Goal: Transaction & Acquisition: Purchase product/service

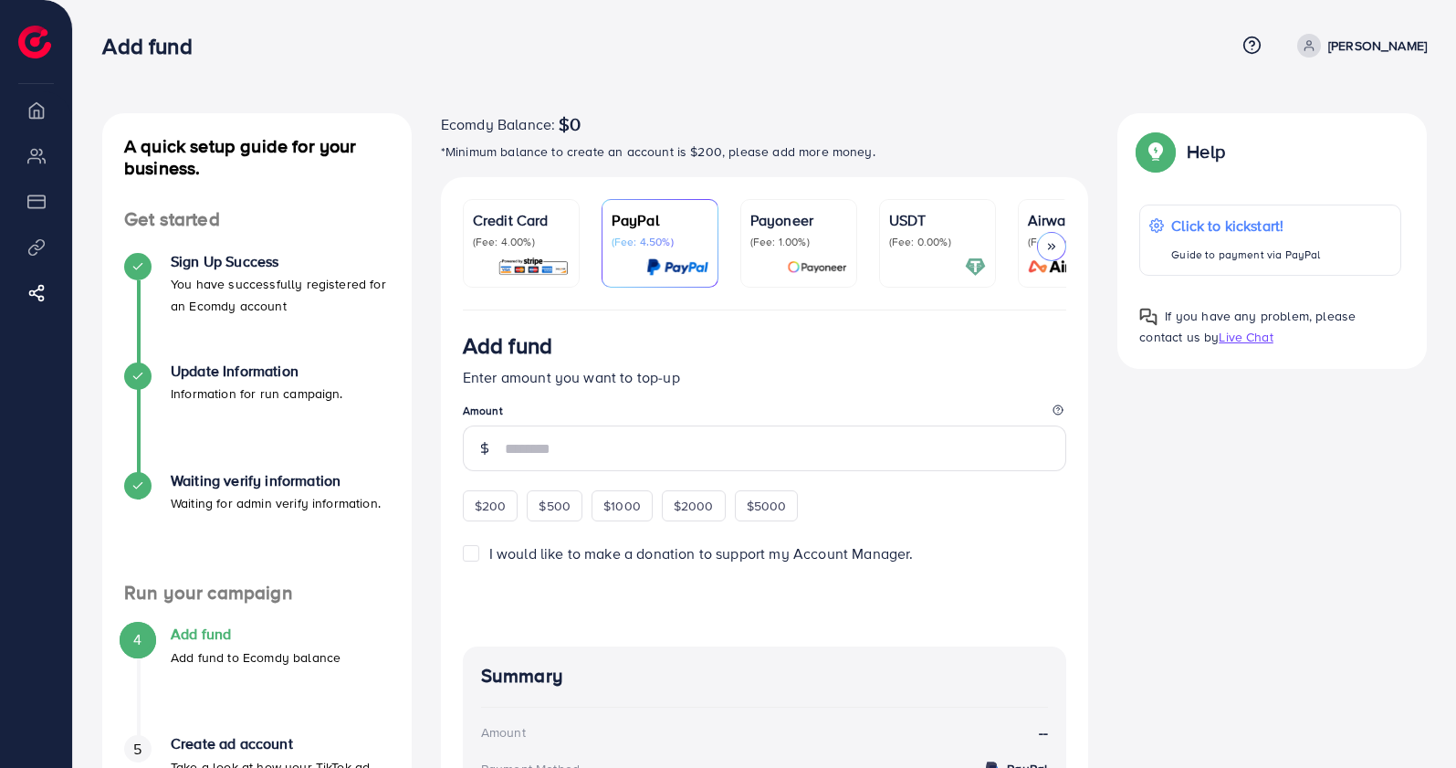
drag, startPoint x: 1114, startPoint y: 0, endPoint x: 920, endPoint y: 85, distance: 211.3
click at [920, 85] on div "A quick setup guide for your business. Get started Sign Up Success You have suc…" at bounding box center [764, 537] width 1383 height 1075
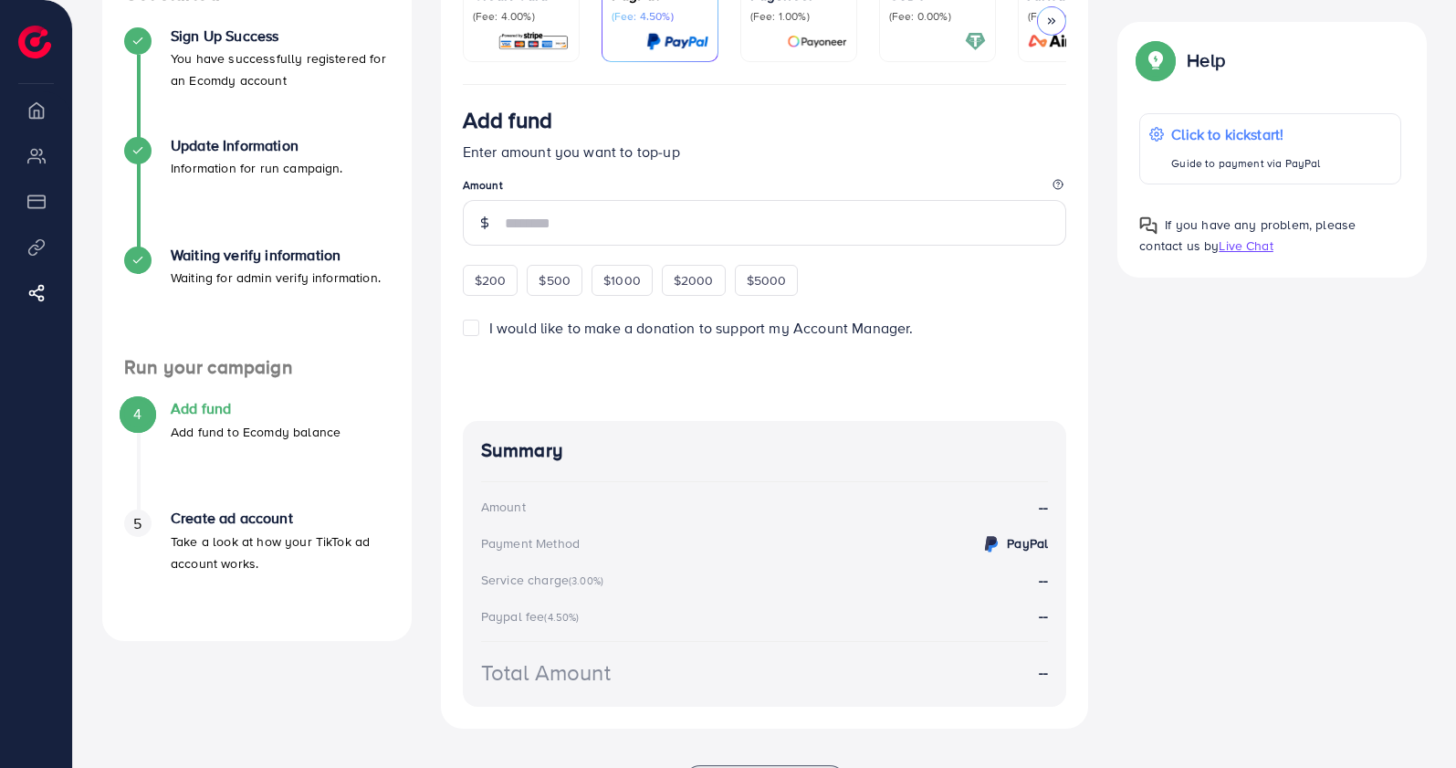
scroll to position [228, 0]
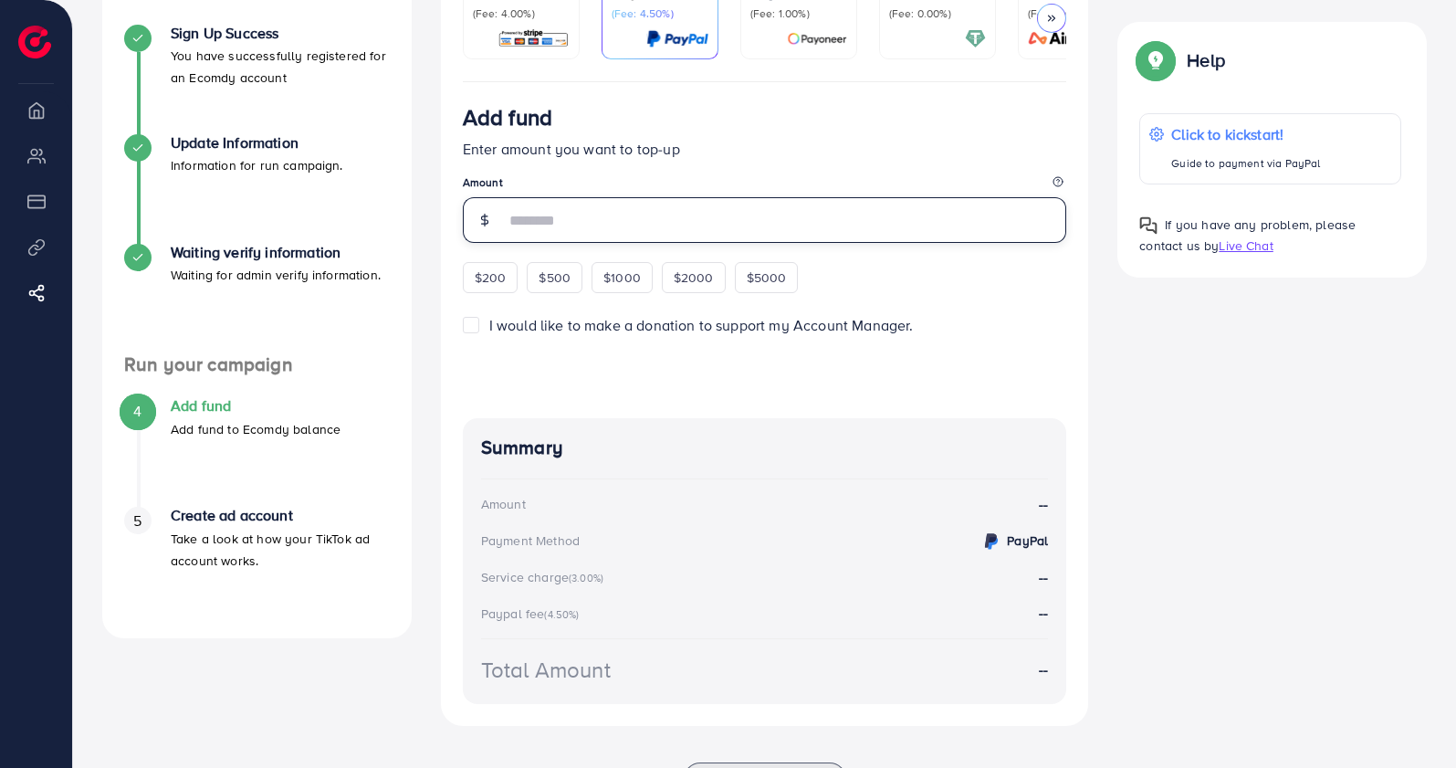
click at [584, 233] on input "number" at bounding box center [786, 220] width 562 height 46
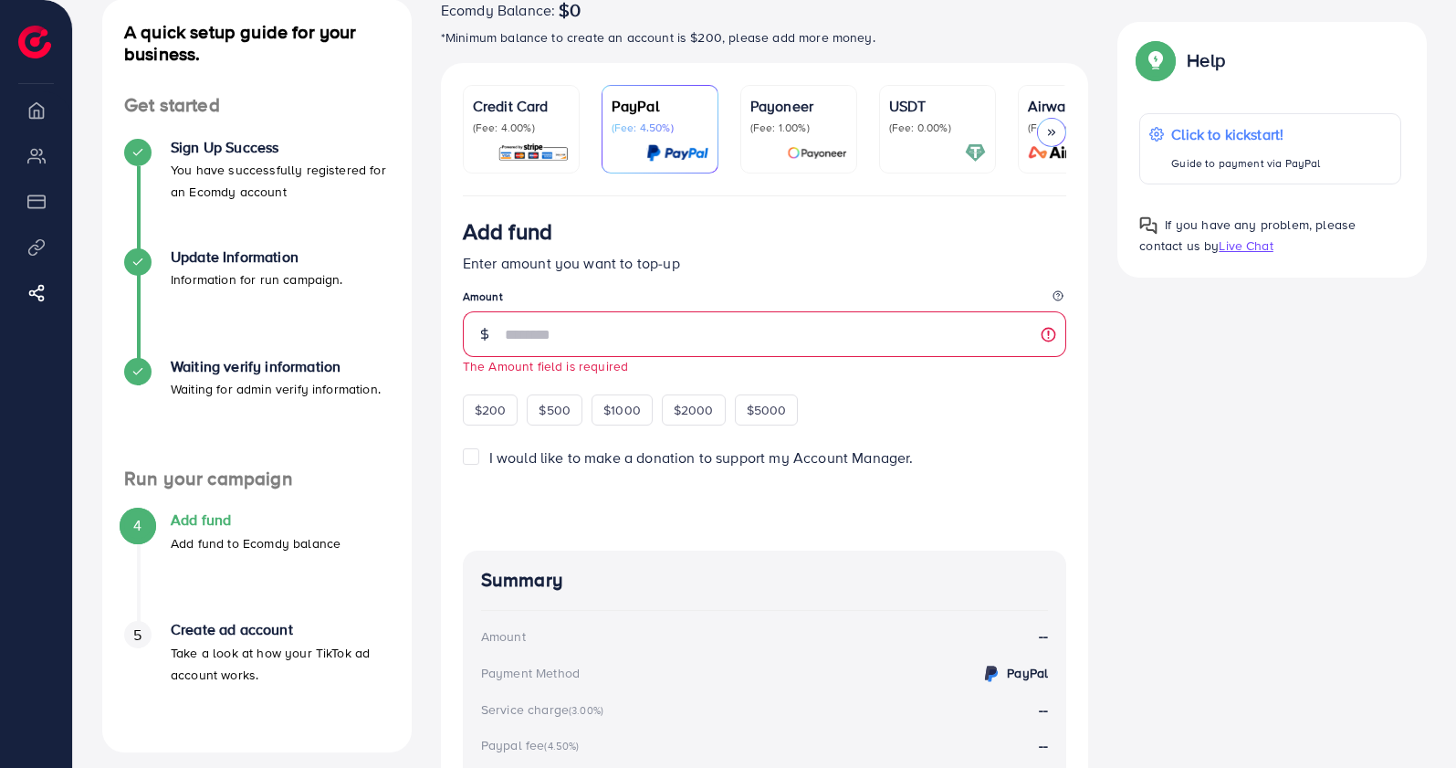
click at [479, 114] on p "Credit Card" at bounding box center [521, 106] width 97 height 22
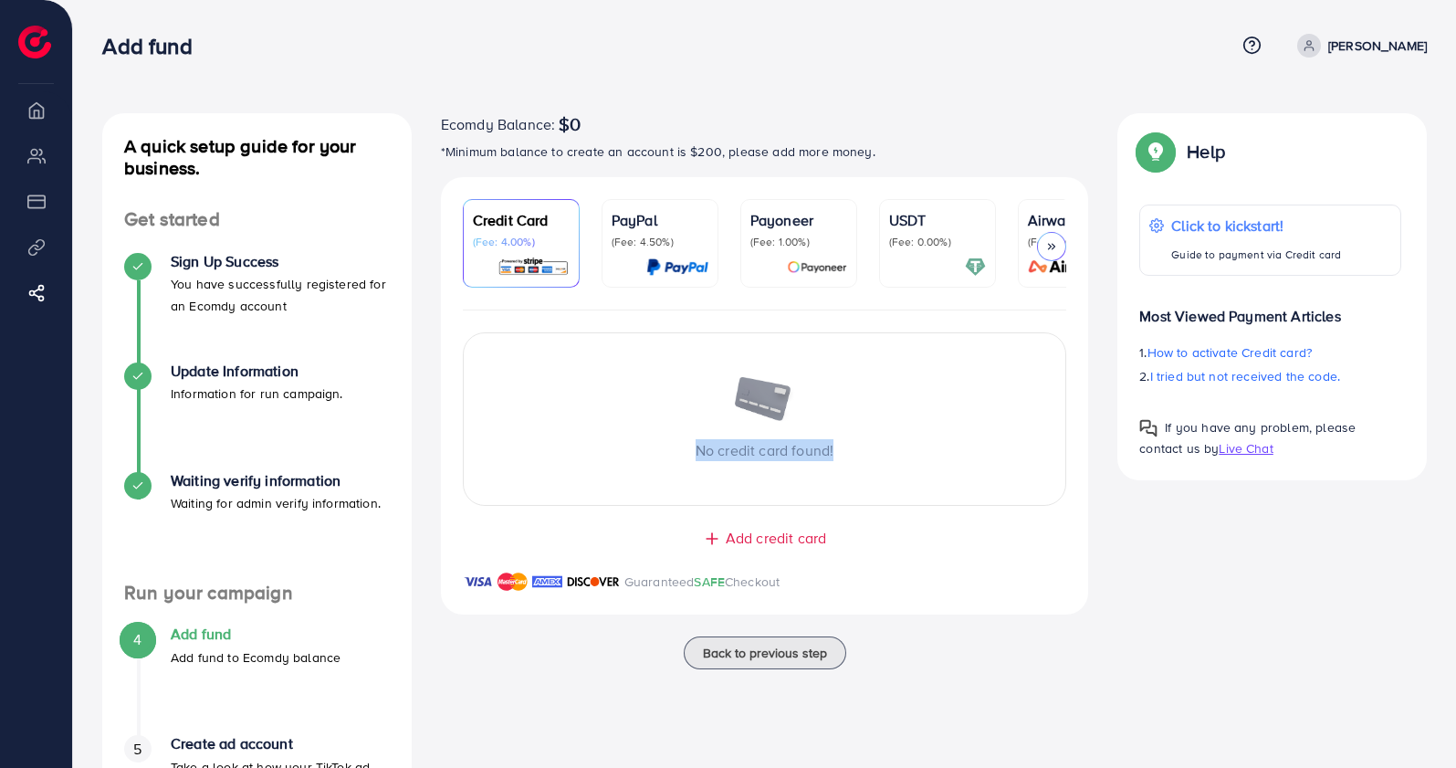
drag, startPoint x: 696, startPoint y: 455, endPoint x: 875, endPoint y: 452, distance: 179.0
click at [875, 452] on p "No credit card found!" at bounding box center [765, 450] width 603 height 22
click at [1048, 257] on div at bounding box center [1051, 246] width 29 height 29
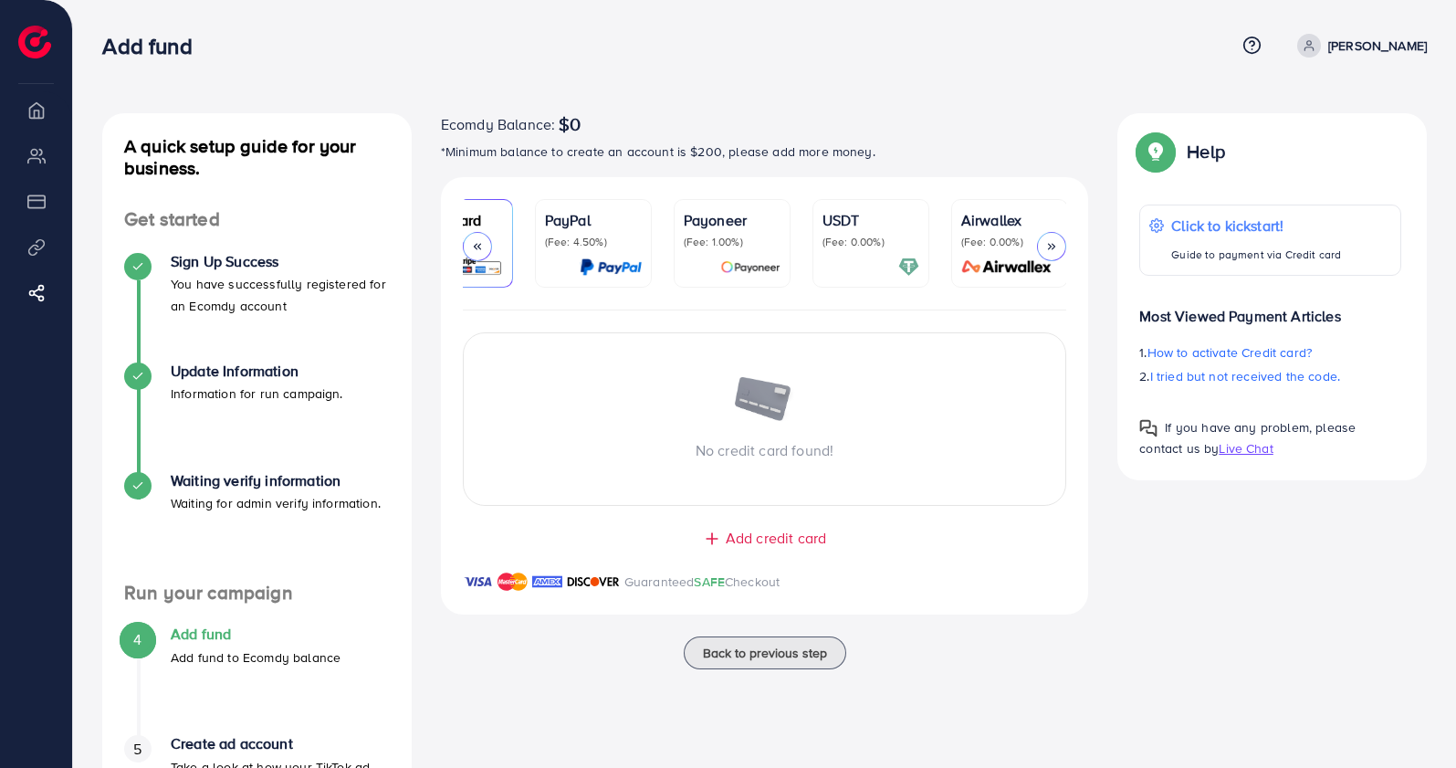
click at [1054, 242] on icon at bounding box center [1051, 246] width 13 height 13
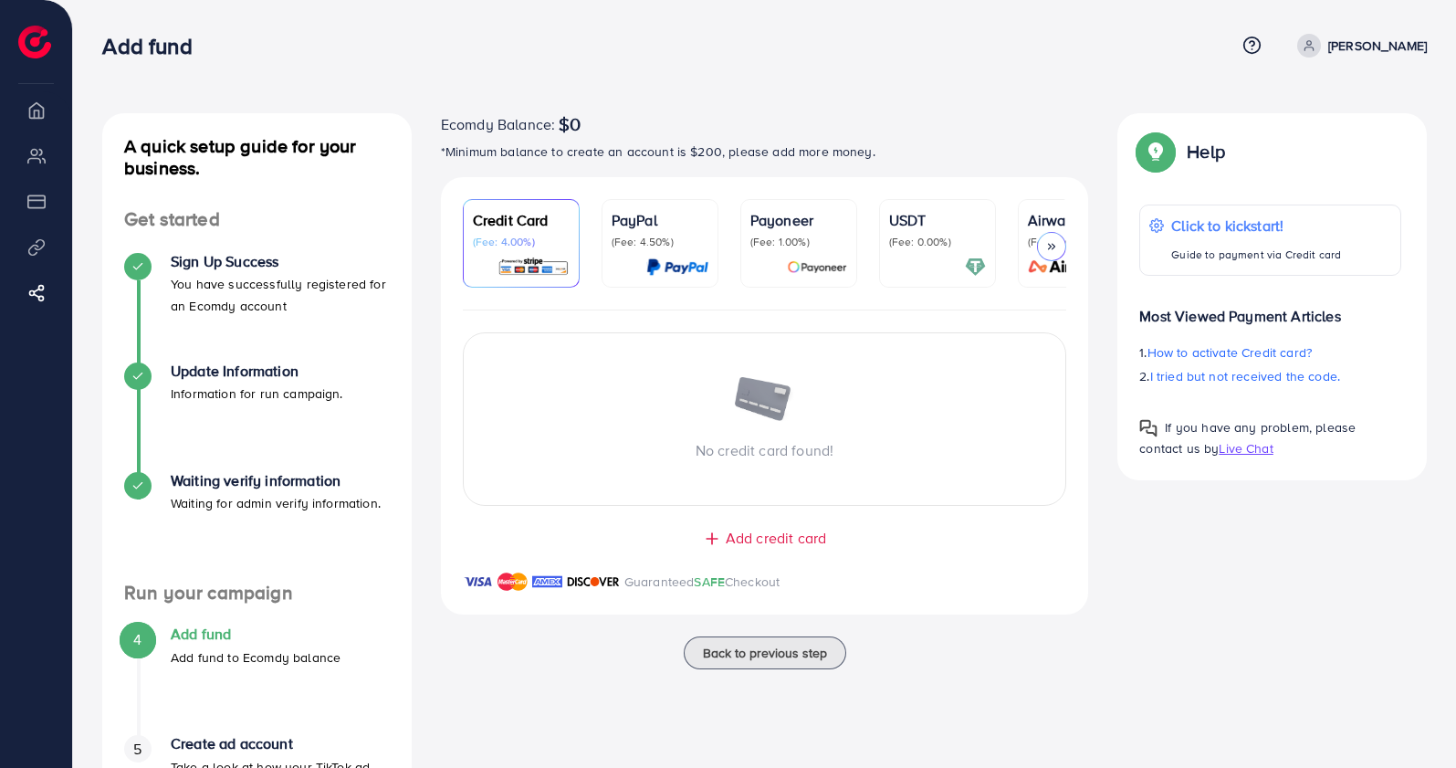
click at [706, 329] on div "No credit card found! Add credit card Guaranteed SAFE Checkout" at bounding box center [765, 462] width 648 height 304
